Goal: Transaction & Acquisition: Purchase product/service

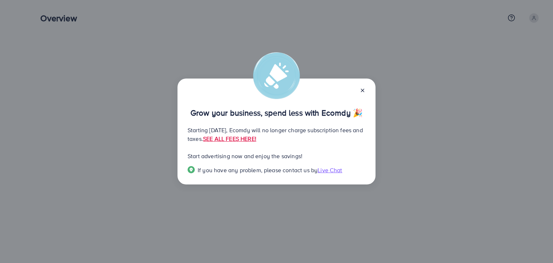
click at [363, 90] on icon at bounding box center [362, 90] width 6 height 6
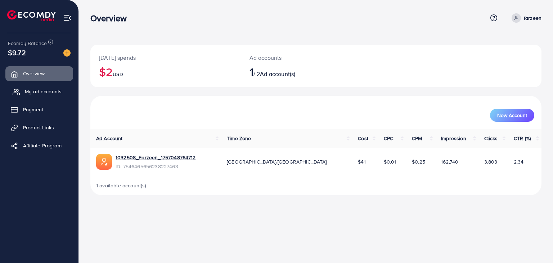
click at [46, 92] on span "My ad accounts" at bounding box center [43, 91] width 37 height 7
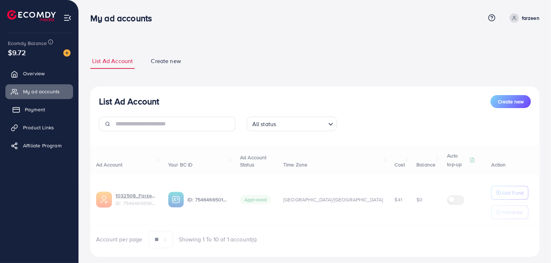
click at [33, 111] on span "Payment" at bounding box center [35, 109] width 20 height 7
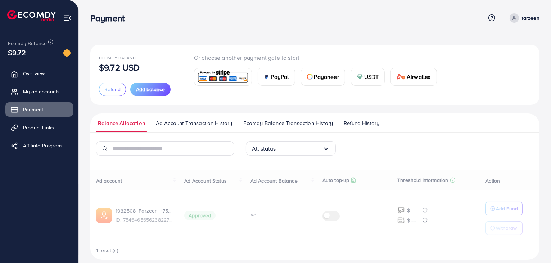
scroll to position [8, 0]
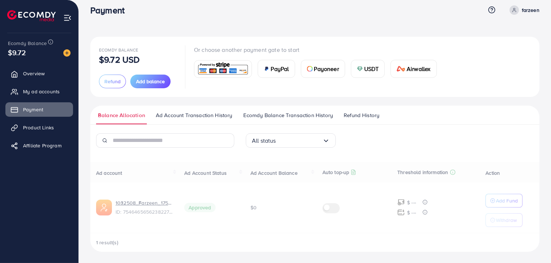
click at [364, 70] on span "USDT" at bounding box center [371, 68] width 15 height 9
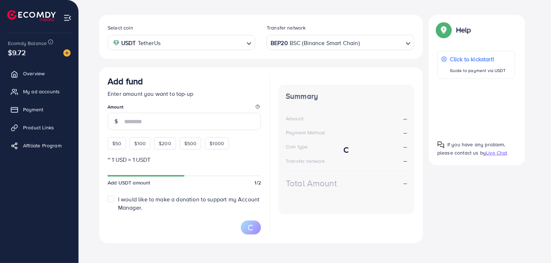
scroll to position [128, 0]
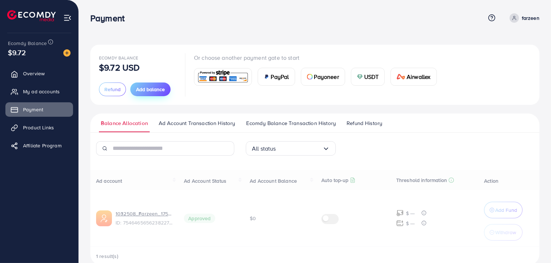
click at [147, 87] on span "Add balance" at bounding box center [150, 89] width 29 height 7
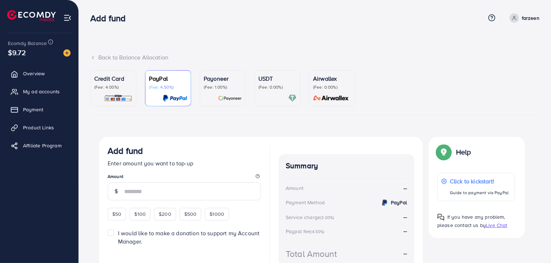
click at [284, 91] on div "USDT (Fee: 0.00%)" at bounding box center [277, 88] width 38 height 28
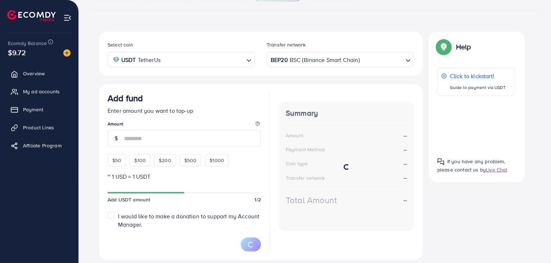
scroll to position [106, 0]
click at [120, 161] on span "$50" at bounding box center [116, 159] width 9 height 7
type input "**"
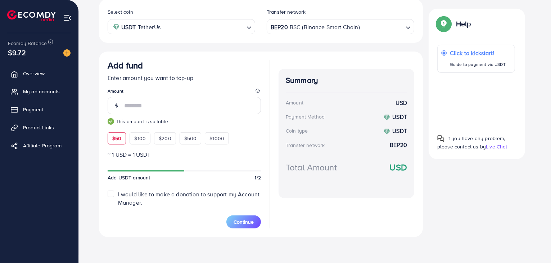
scroll to position [137, 0]
click at [240, 221] on span "Continue" at bounding box center [244, 221] width 20 height 7
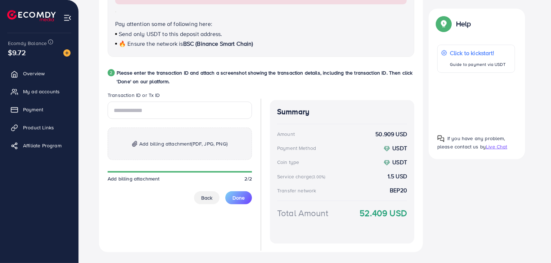
scroll to position [332, 0]
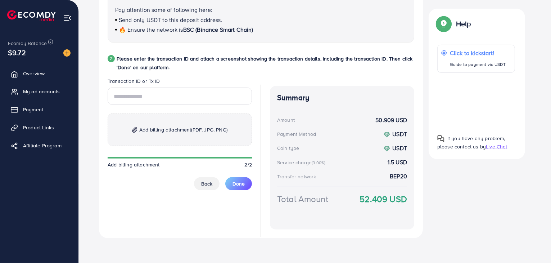
click at [294, 97] on h4 "Summary" at bounding box center [342, 97] width 130 height 9
click at [292, 97] on h4 "Summary" at bounding box center [342, 97] width 130 height 9
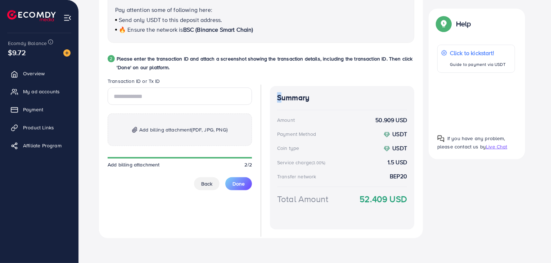
click at [292, 97] on h4 "Summary" at bounding box center [342, 97] width 130 height 9
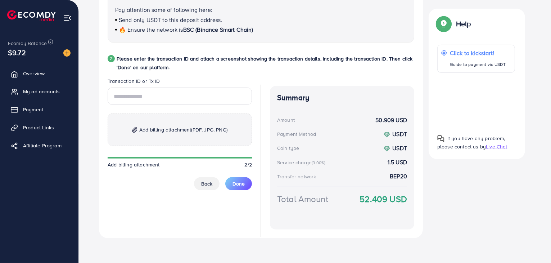
click at [289, 65] on p "Please enter the transaction ID and attach a screenshot showing the transaction…" at bounding box center [266, 62] width 298 height 17
click at [294, 97] on h4 "Summary" at bounding box center [342, 97] width 130 height 9
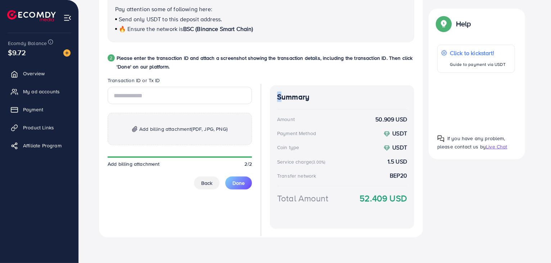
click at [291, 96] on h4 "Summary" at bounding box center [342, 96] width 130 height 9
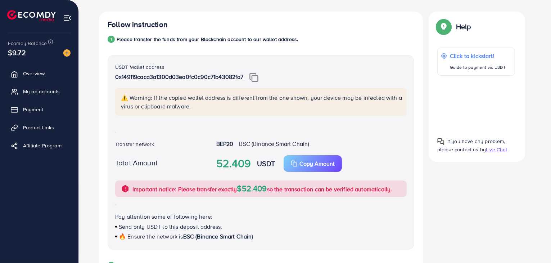
scroll to position [125, 0]
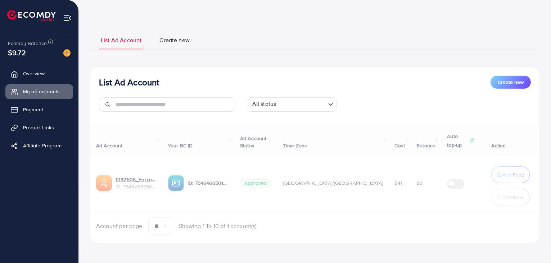
scroll to position [23, 0]
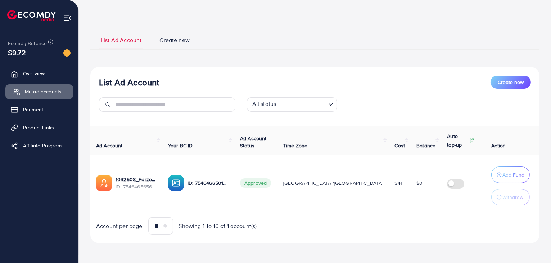
click at [35, 89] on span "My ad accounts" at bounding box center [43, 91] width 37 height 7
click at [38, 111] on span "Payment" at bounding box center [35, 109] width 20 height 7
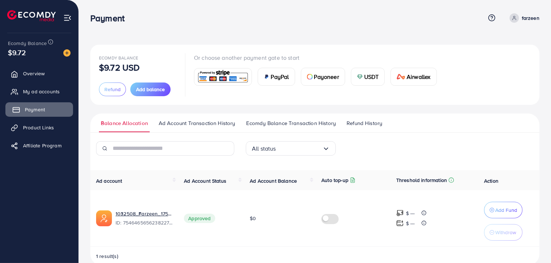
click at [36, 110] on span "Payment" at bounding box center [35, 109] width 20 height 7
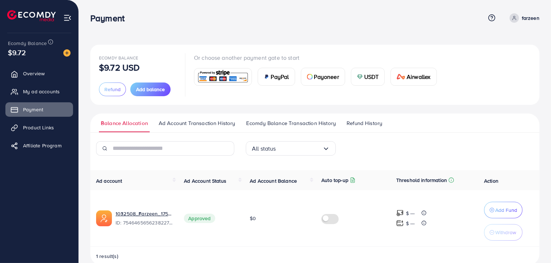
click at [368, 72] on span "USDT" at bounding box center [371, 76] width 15 height 9
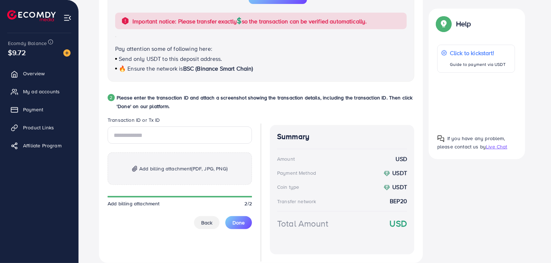
scroll to position [318, 0]
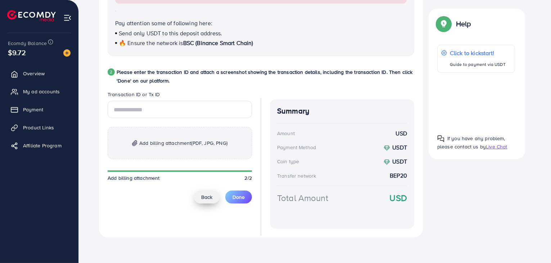
click at [205, 198] on span "Back" at bounding box center [206, 196] width 11 height 7
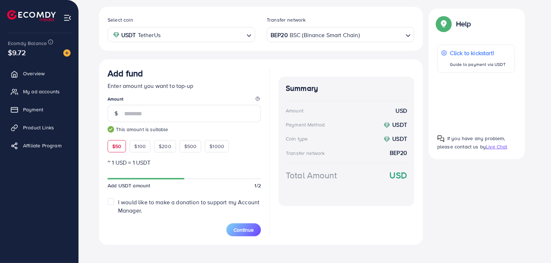
scroll to position [137, 0]
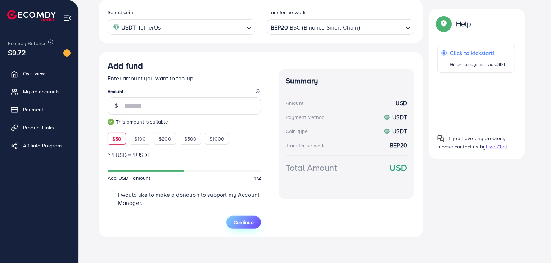
click at [241, 221] on span "Continue" at bounding box center [244, 221] width 20 height 7
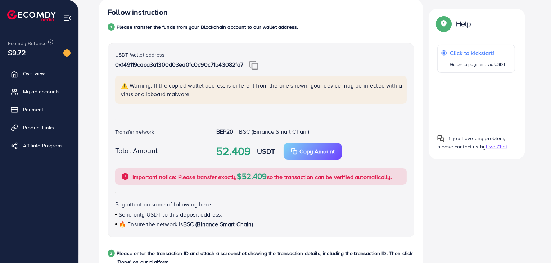
scroll to position [332, 0]
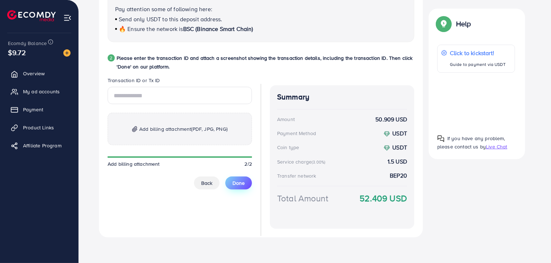
click at [244, 183] on span "Done" at bounding box center [238, 182] width 12 height 7
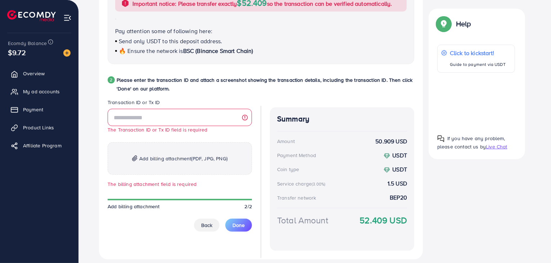
scroll to position [309, 0]
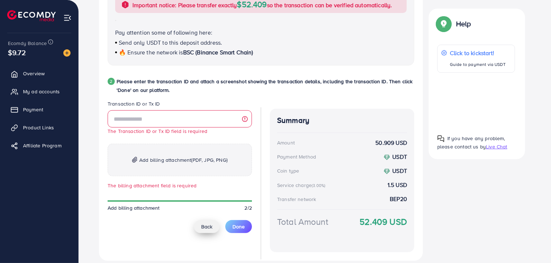
click at [214, 226] on button "Back" at bounding box center [207, 226] width 26 height 13
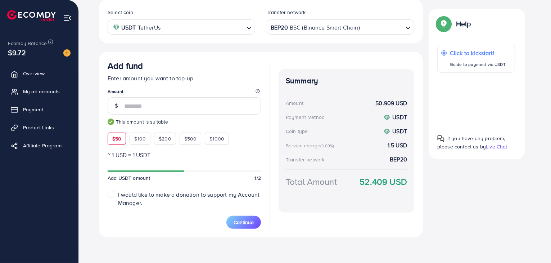
click at [214, 226] on div "Continue" at bounding box center [184, 218] width 153 height 22
click at [243, 221] on span "Continue" at bounding box center [244, 221] width 20 height 7
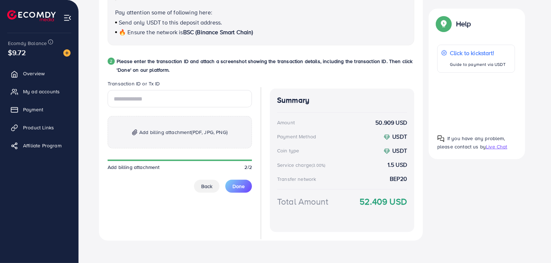
scroll to position [332, 0]
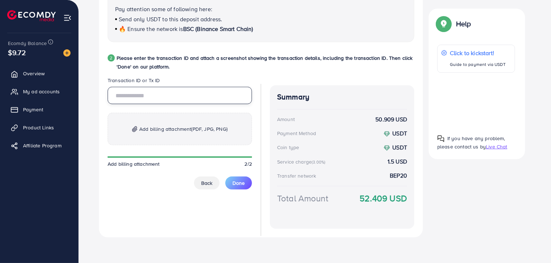
click at [164, 96] on input "text" at bounding box center [180, 95] width 144 height 17
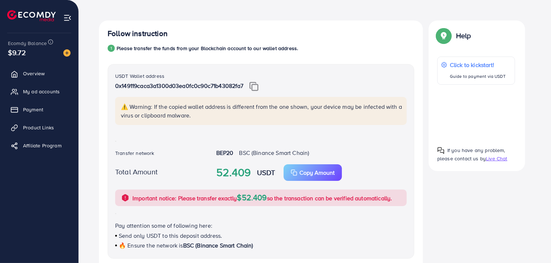
scroll to position [115, 0]
click at [256, 85] on img at bounding box center [253, 86] width 9 height 9
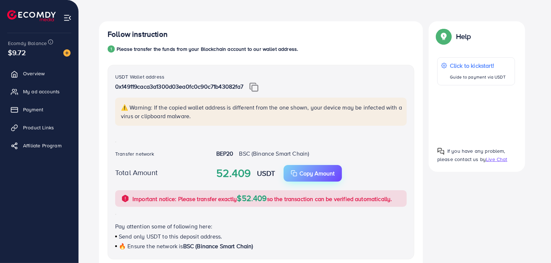
click at [317, 173] on p "Copy Amount" at bounding box center [316, 173] width 35 height 9
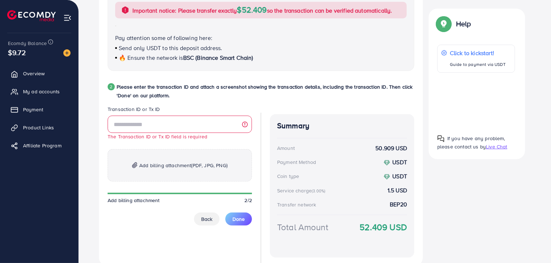
scroll to position [304, 0]
click at [175, 121] on input "text" at bounding box center [180, 123] width 144 height 17
paste input "**********"
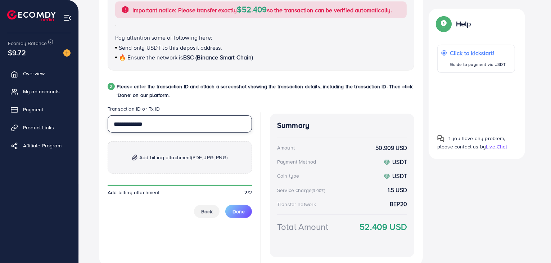
type input "**********"
click at [174, 157] on span "Add billing attachment (PDF, JPG, PNG)" at bounding box center [183, 157] width 88 height 9
click at [178, 155] on span "Add billing attachment (PDF, JPG, PNG)" at bounding box center [183, 157] width 88 height 9
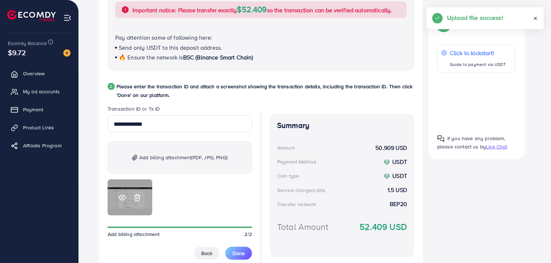
click at [121, 197] on icon at bounding box center [123, 198] width 8 height 8
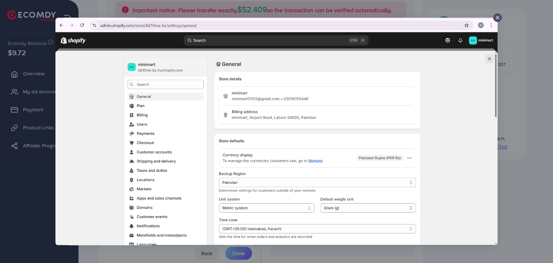
click at [498, 18] on icon at bounding box center [497, 18] width 6 height 6
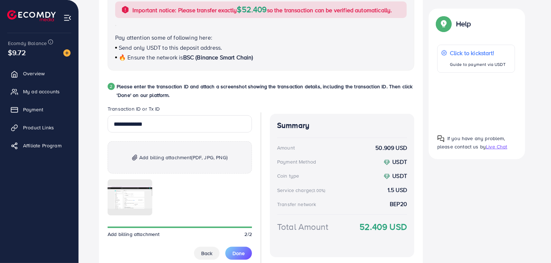
click at [180, 155] on span "Add billing attachment (PDF, JPG, PNG)" at bounding box center [183, 157] width 88 height 9
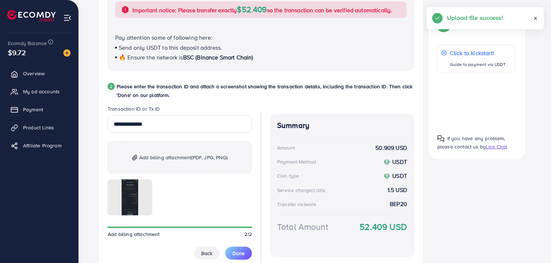
scroll to position [341, 0]
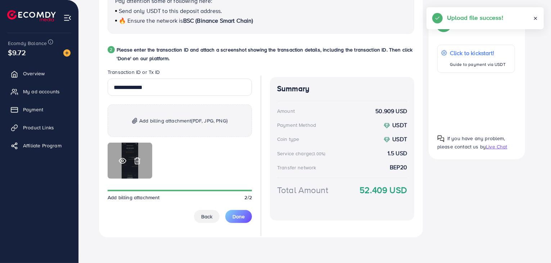
click at [137, 160] on icon at bounding box center [137, 161] width 8 height 8
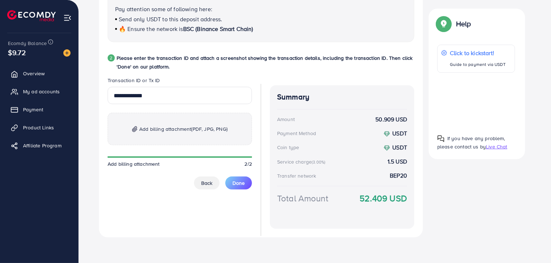
click at [153, 124] on span "Add billing attachment (PDF, JPG, PNG)" at bounding box center [183, 128] width 88 height 9
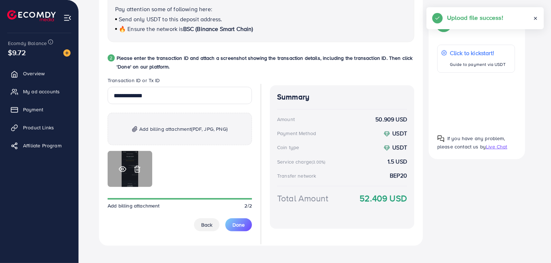
click at [121, 166] on icon at bounding box center [122, 168] width 7 height 5
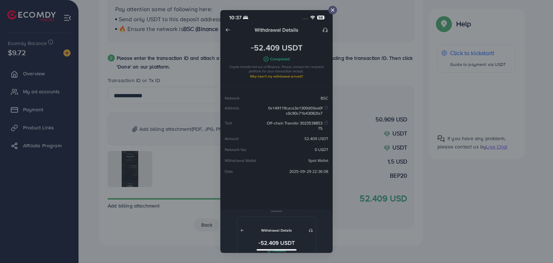
click at [330, 9] on icon at bounding box center [333, 10] width 6 height 6
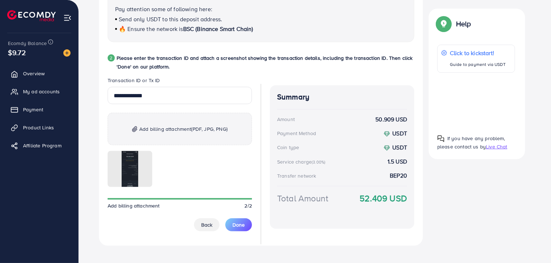
scroll to position [341, 0]
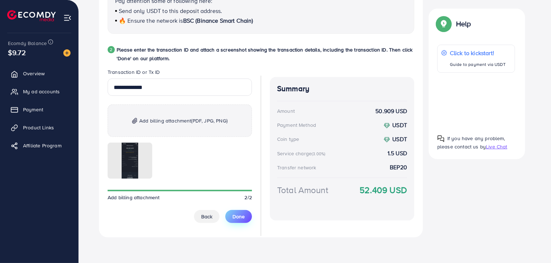
click at [237, 217] on span "Done" at bounding box center [238, 216] width 12 height 7
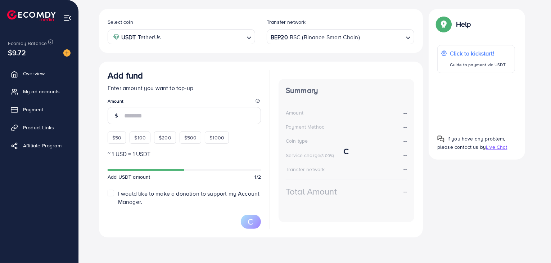
scroll to position [127, 0]
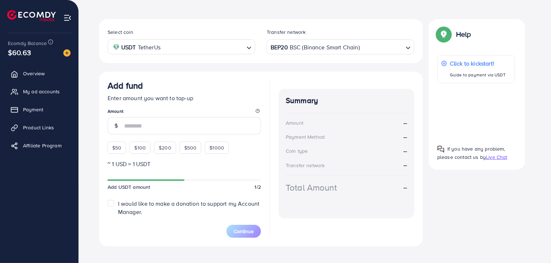
scroll to position [127, 0]
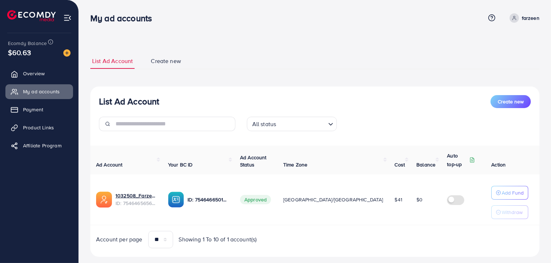
scroll to position [13, 0]
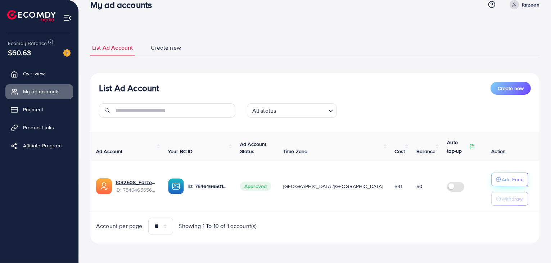
click at [505, 178] on p "Add Fund" at bounding box center [513, 179] width 22 height 9
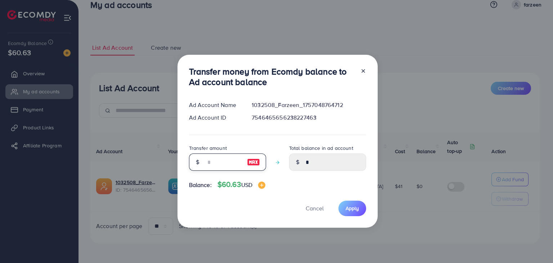
click at [214, 161] on input "number" at bounding box center [223, 161] width 36 height 17
type input "*"
type input "****"
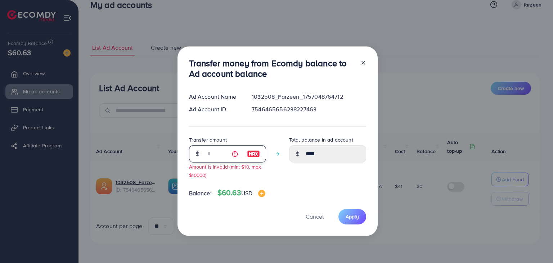
type input "**"
type input "*****"
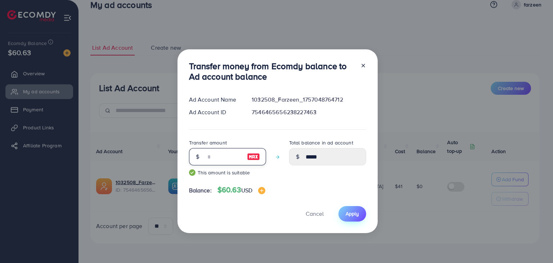
type input "**"
click at [345, 212] on span "Apply" at bounding box center [351, 213] width 13 height 7
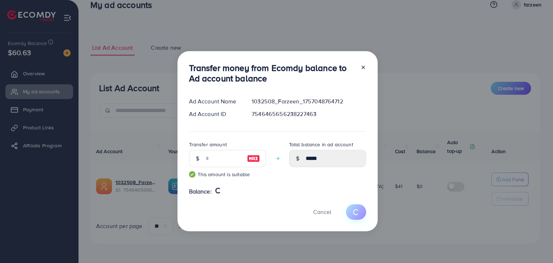
type input "*"
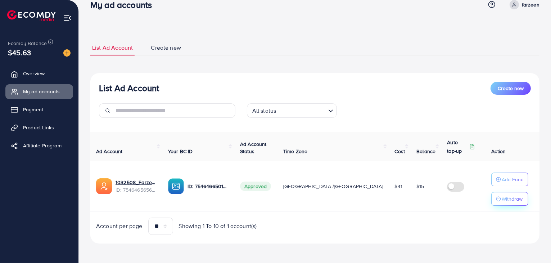
click at [504, 198] on p "Withdraw" at bounding box center [512, 198] width 21 height 9
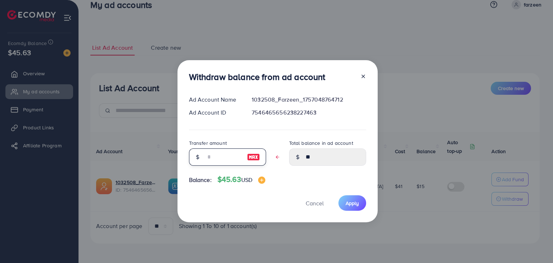
click at [205, 155] on input "text" at bounding box center [223, 156] width 36 height 17
type input "*"
type input "*****"
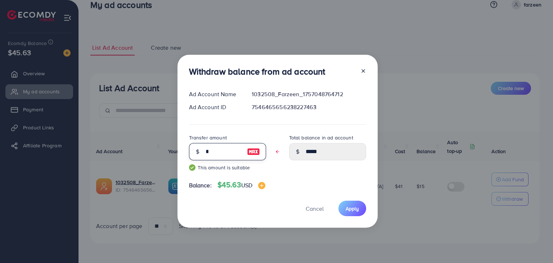
type input "**"
type input "****"
type input "**"
click at [351, 210] on span "Apply" at bounding box center [351, 208] width 13 height 7
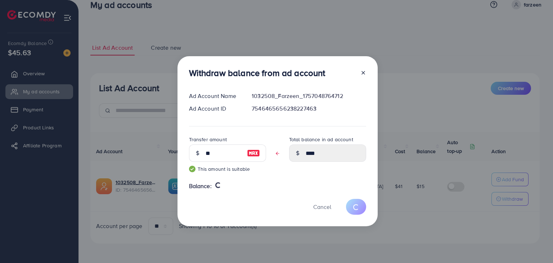
type input "**"
